Goal: Communication & Community: Answer question/provide support

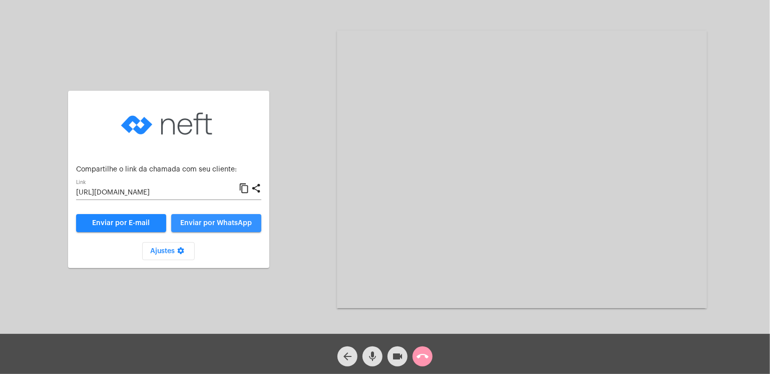
click at [237, 221] on span "Enviar por WhatsApp" at bounding box center [216, 222] width 72 height 7
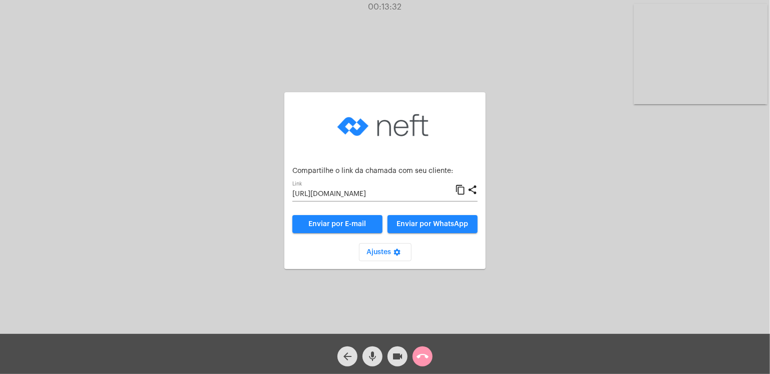
type input "[URL][DOMAIN_NAME]"
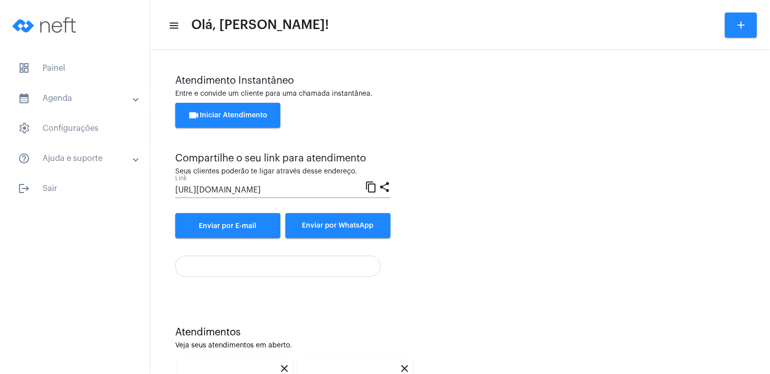
click at [762, 302] on div "Atendimento Instantâneo Entre e convide um cliente para uma chamada instantânea…" at bounding box center [460, 276] width 620 height 453
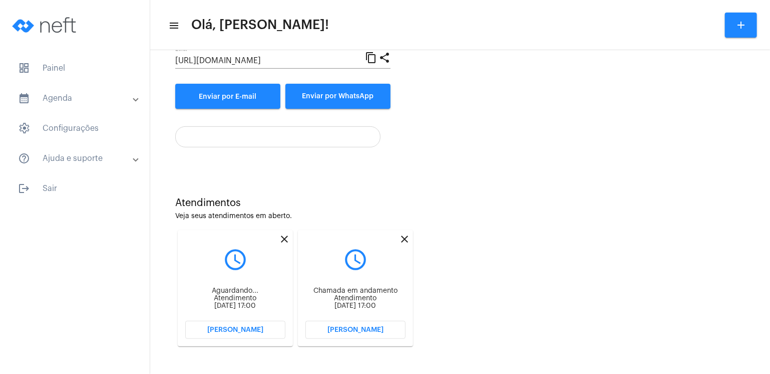
click at [345, 330] on span "[PERSON_NAME]" at bounding box center [356, 329] width 56 height 7
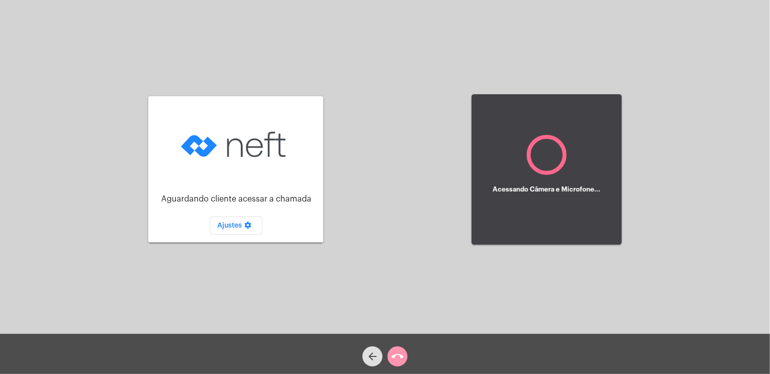
click at [472, 330] on div "Acessando Câmera e Microfone..." at bounding box center [547, 169] width 150 height 331
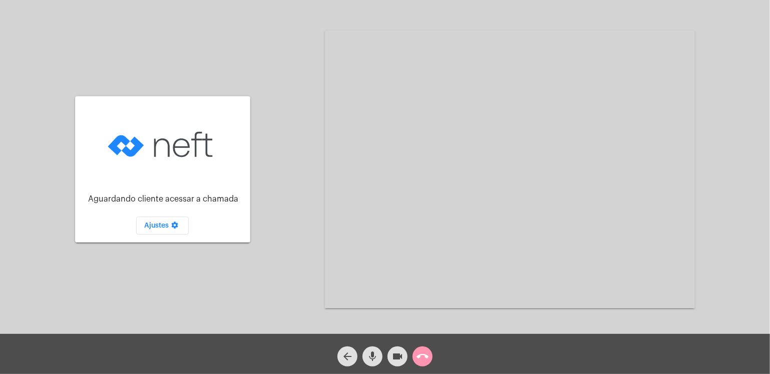
click at [345, 330] on div "Acessando Câmera e Microfone..." at bounding box center [510, 169] width 370 height 331
click at [246, 328] on div "Aguardando cliente acessar a chamada Ajustes settings" at bounding box center [162, 169] width 175 height 331
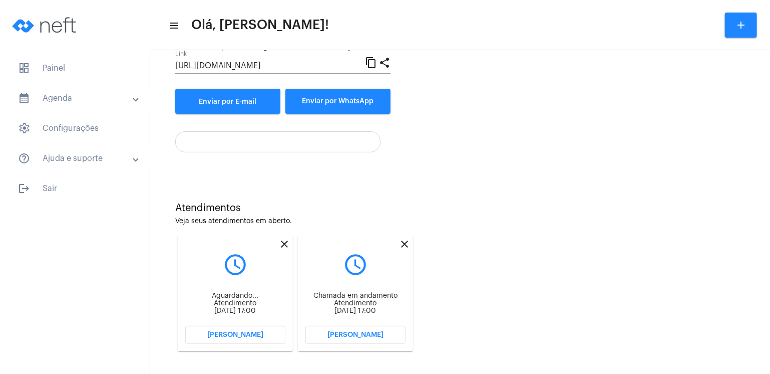
scroll to position [129, 0]
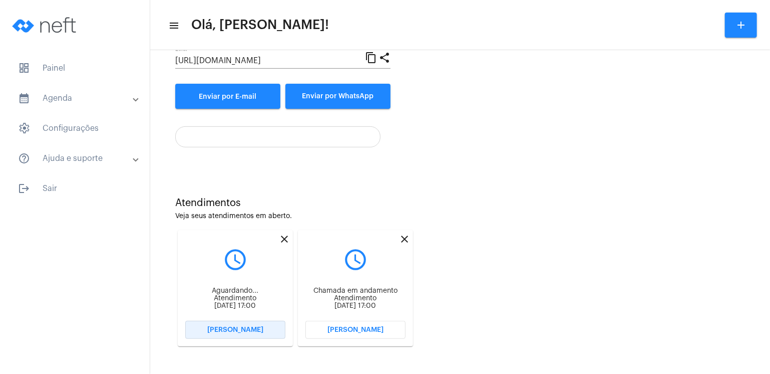
click at [256, 326] on span "[PERSON_NAME]" at bounding box center [235, 329] width 56 height 7
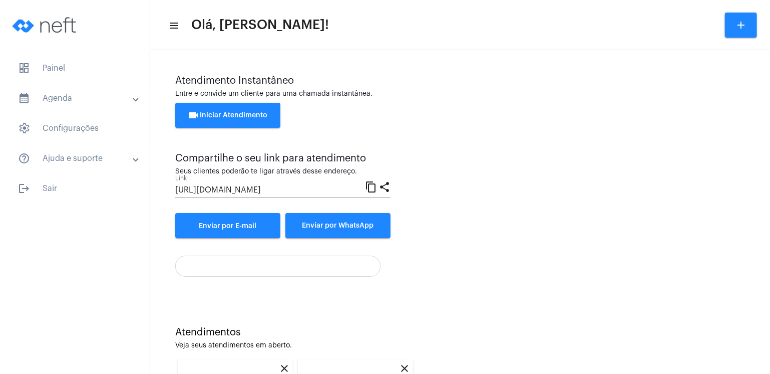
scroll to position [129, 0]
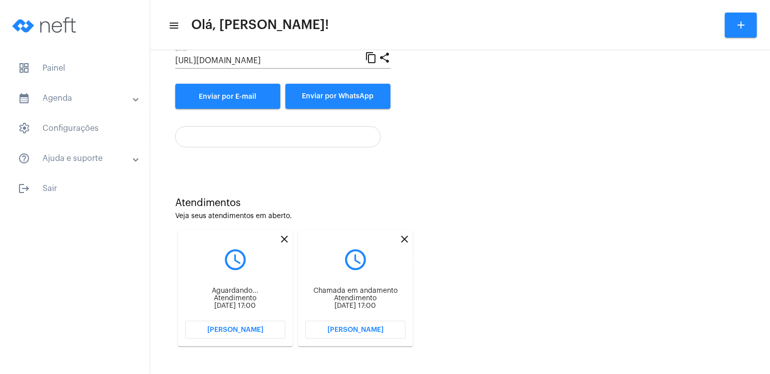
click at [404, 241] on mat-icon "close" at bounding box center [405, 239] width 12 height 12
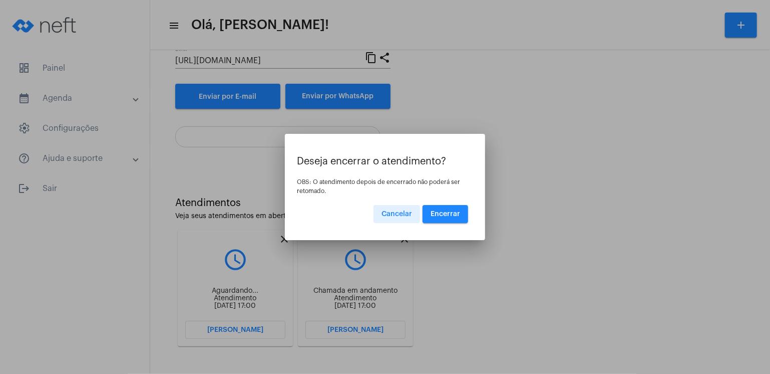
click at [435, 221] on button "Encerrar" at bounding box center [446, 214] width 46 height 18
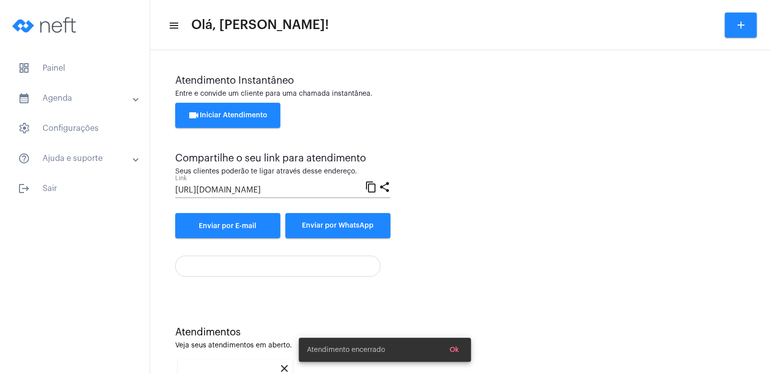
scroll to position [129, 0]
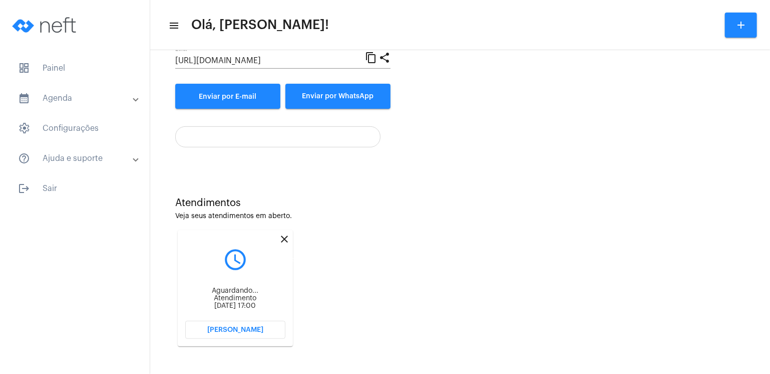
click at [283, 240] on mat-icon "close" at bounding box center [284, 239] width 12 height 12
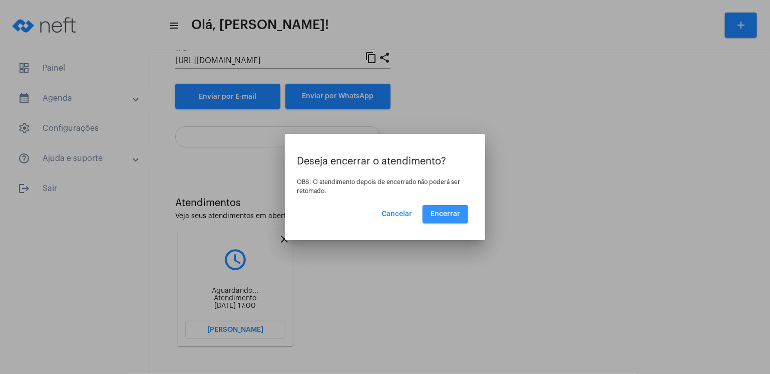
click at [442, 217] on button "Encerrar" at bounding box center [446, 214] width 46 height 18
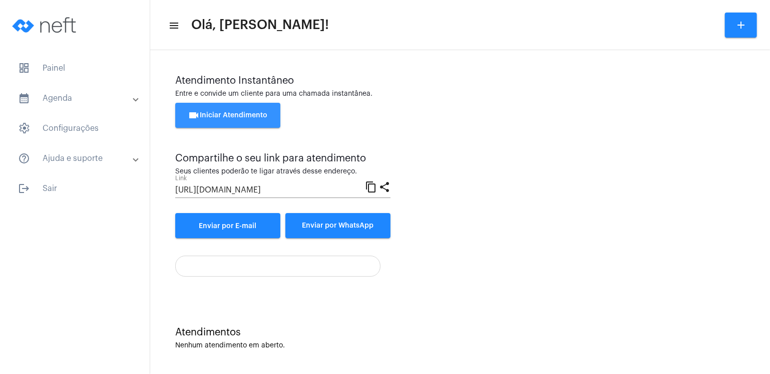
click at [255, 118] on span "videocam Iniciar Atendimento" at bounding box center [228, 115] width 80 height 7
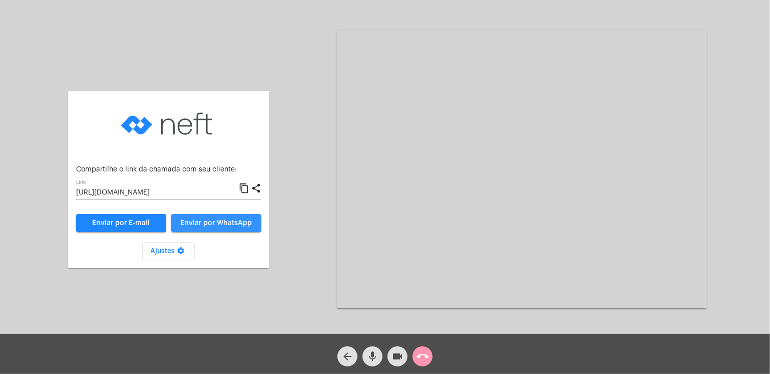
click at [251, 226] on span "Enviar por WhatsApp" at bounding box center [216, 222] width 72 height 7
